Goal: Task Accomplishment & Management: Manage account settings

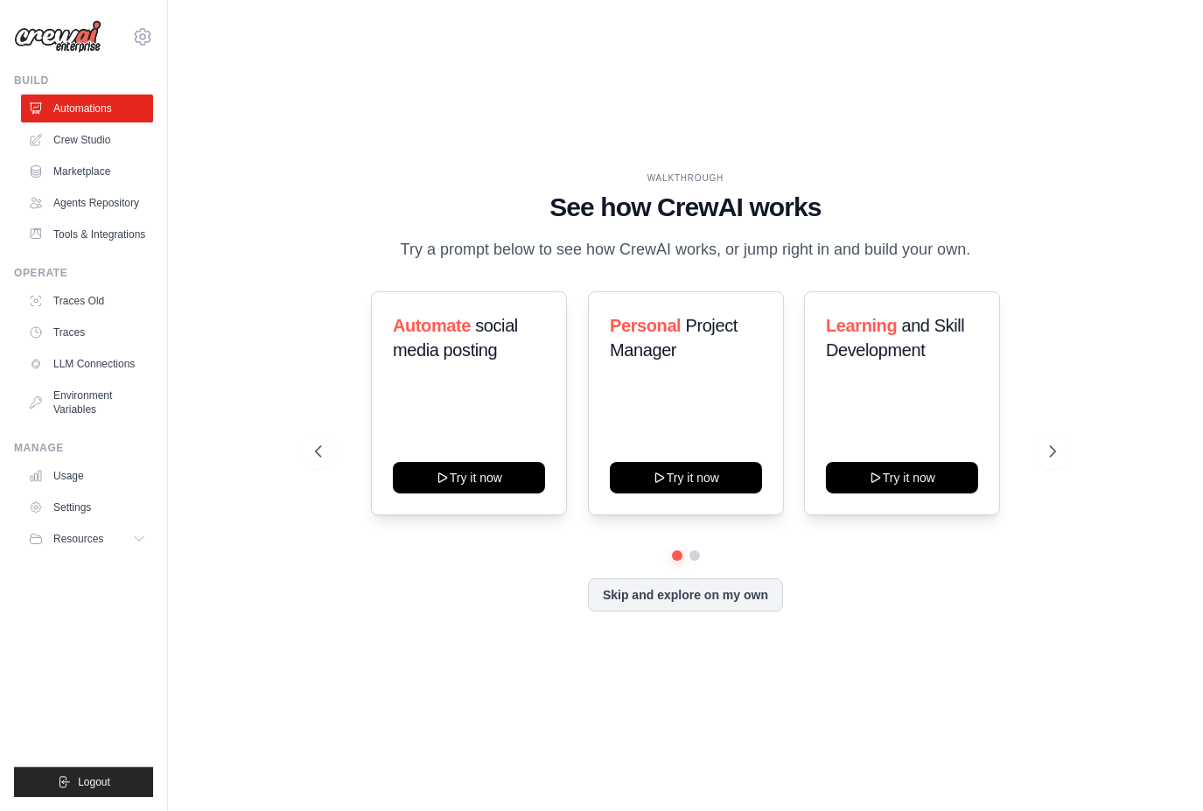
drag, startPoint x: 154, startPoint y: 0, endPoint x: 485, endPoint y: 698, distance: 772.7
click at [487, 699] on div "WALKTHROUGH See how [PERSON_NAME] works Try a prompt below to see how [PERSON_N…" at bounding box center [685, 405] width 979 height 776
click at [77, 506] on link "Settings" at bounding box center [89, 507] width 132 height 28
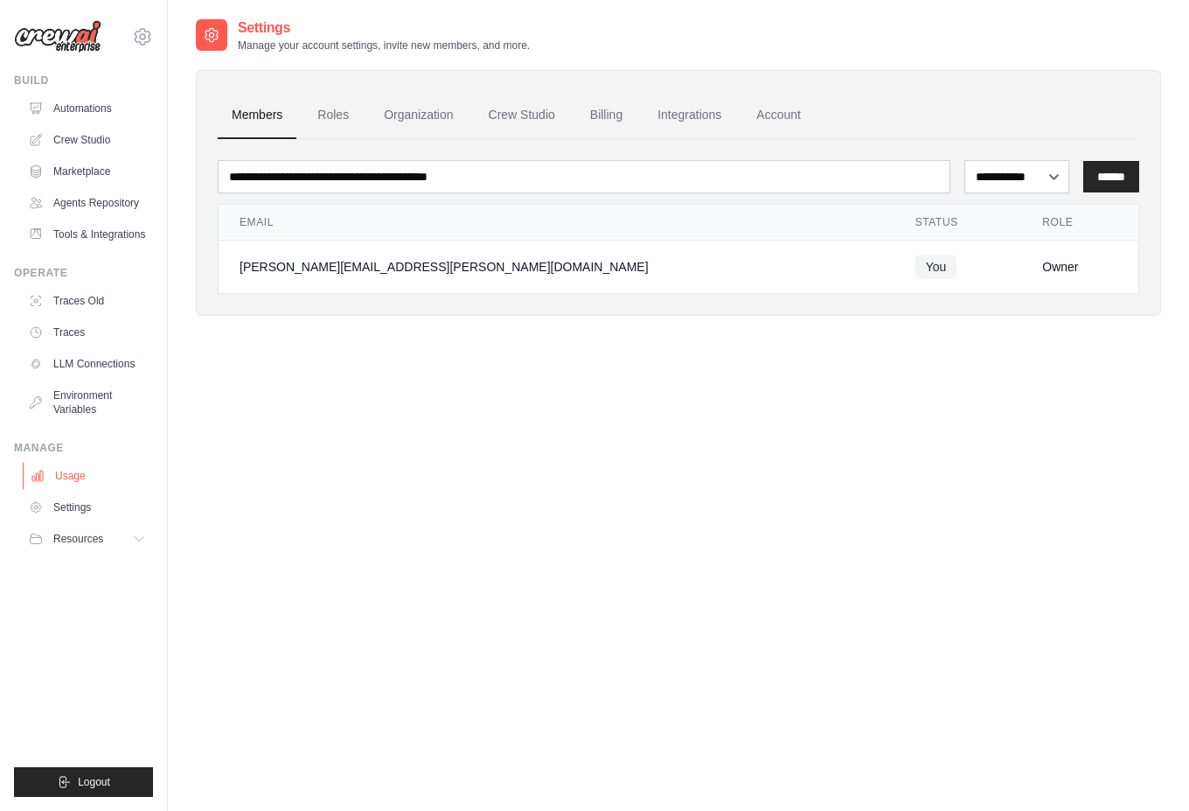
click at [85, 471] on link "Usage" at bounding box center [89, 476] width 132 height 28
